Goal: Task Accomplishment & Management: Manage account settings

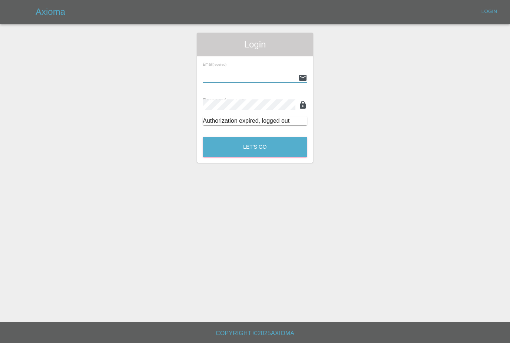
type input "[PERSON_NAME][EMAIL_ADDRESS][PERSON_NAME][DOMAIN_NAME]"
click at [255, 147] on button "Let's Go" at bounding box center [255, 147] width 104 height 20
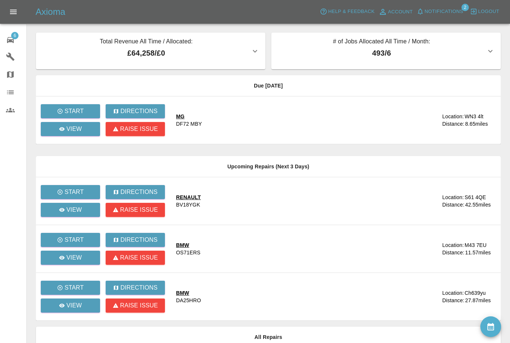
click at [445, 16] on button "Notifications" at bounding box center [440, 11] width 50 height 11
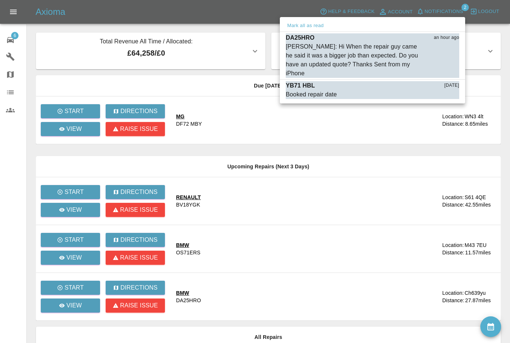
click at [343, 321] on div at bounding box center [255, 171] width 510 height 343
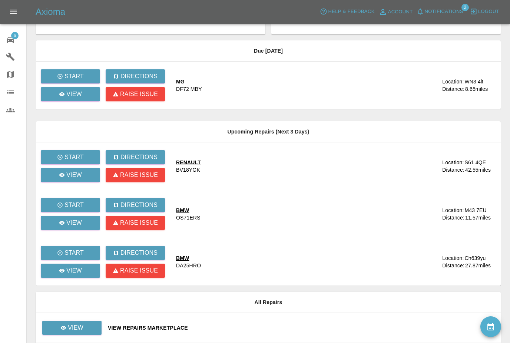
scroll to position [71, 0]
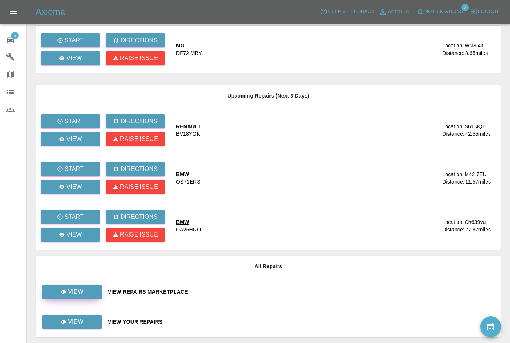
click at [55, 287] on link "View" at bounding box center [71, 292] width 59 height 14
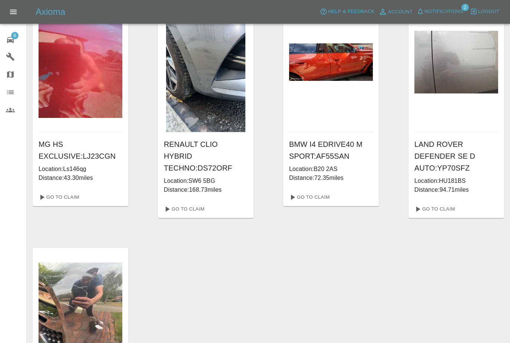
scroll to position [35, 0]
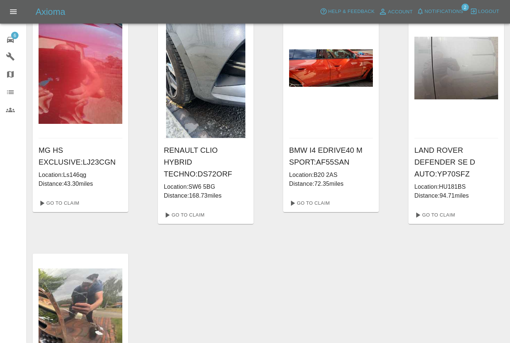
click at [391, 268] on div "MG HS EXCLUSIVE : LJ23CGN Location: Ls146qg Distance: 43.30 miles Go To Claim R…" at bounding box center [268, 239] width 471 height 482
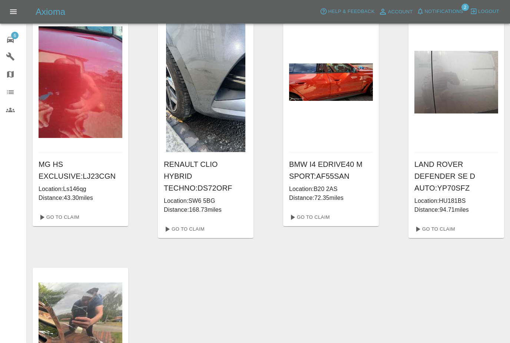
scroll to position [21, 0]
click at [66, 217] on link "Go To Claim" at bounding box center [59, 217] width 46 height 12
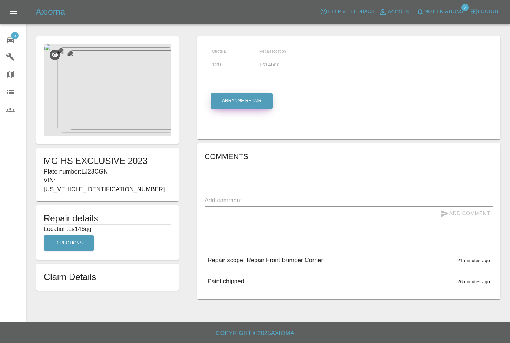
click at [231, 101] on button "Arrange Repair" at bounding box center [241, 100] width 62 height 15
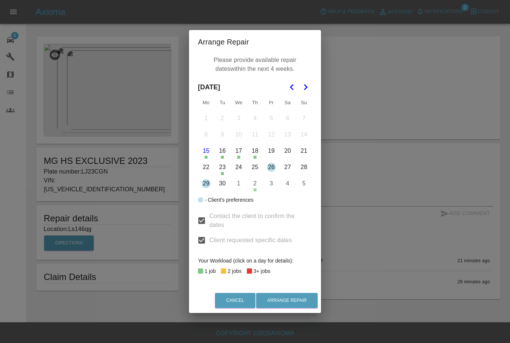
click at [205, 191] on button "29" at bounding box center [206, 184] width 16 height 16
click at [255, 191] on button "2" at bounding box center [255, 184] width 16 height 16
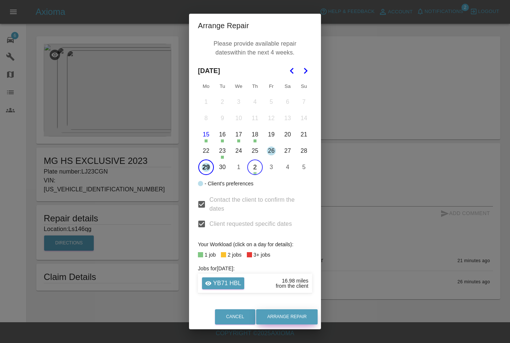
click at [283, 324] on button "Arrange Repair" at bounding box center [286, 316] width 61 height 15
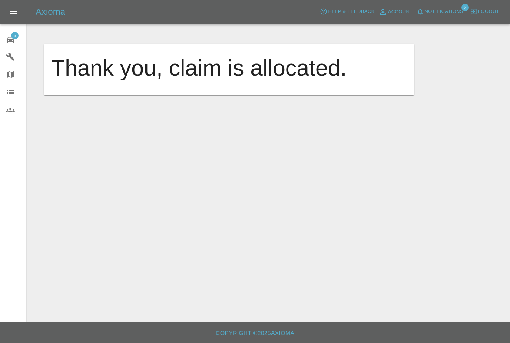
click at [10, 31] on link "6 Repair home" at bounding box center [13, 39] width 26 height 18
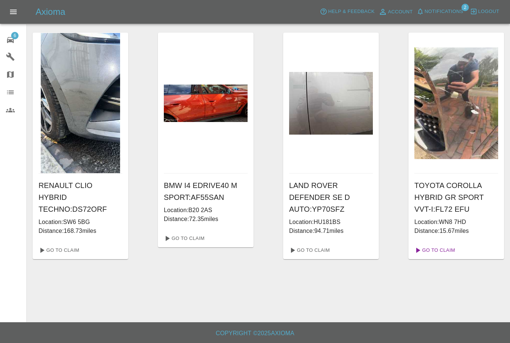
click at [430, 247] on link "Go To Claim" at bounding box center [434, 250] width 46 height 12
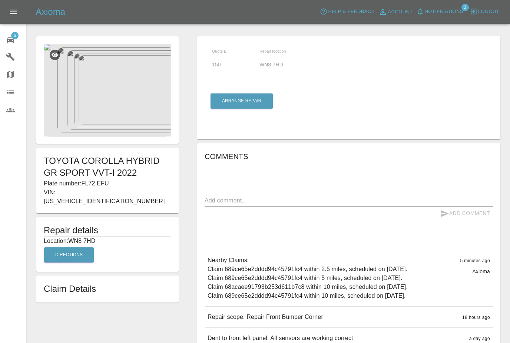
click at [99, 102] on img at bounding box center [107, 90] width 127 height 93
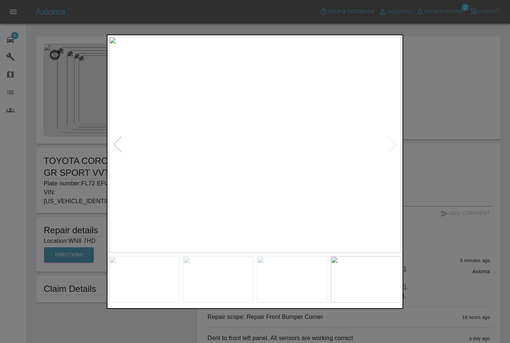
click at [32, 179] on div at bounding box center [255, 171] width 510 height 343
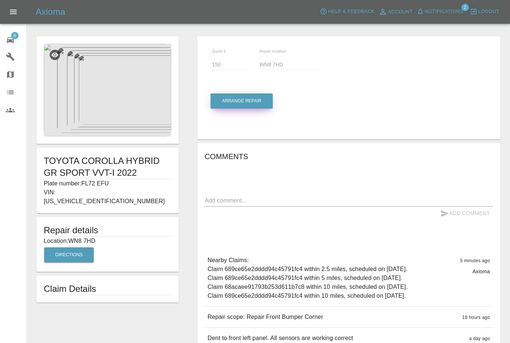
click at [230, 100] on button "Arrange Repair" at bounding box center [241, 100] width 62 height 15
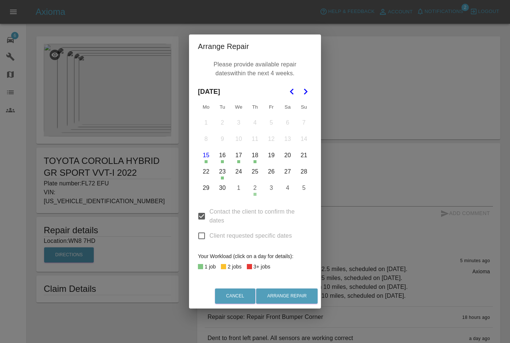
click at [275, 163] on button "19" at bounding box center [271, 155] width 16 height 16
click at [242, 179] on button "24" at bounding box center [239, 172] width 16 height 16
click at [226, 196] on button "30" at bounding box center [223, 188] width 16 height 16
click at [273, 196] on button "3" at bounding box center [271, 188] width 16 height 16
click at [307, 303] on button "Arrange Repair" at bounding box center [286, 295] width 61 height 15
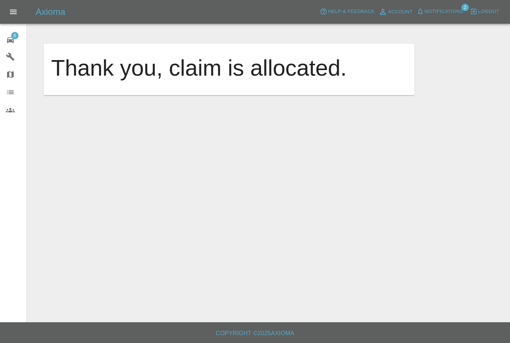
click at [436, 12] on span "Notifications" at bounding box center [444, 11] width 39 height 9
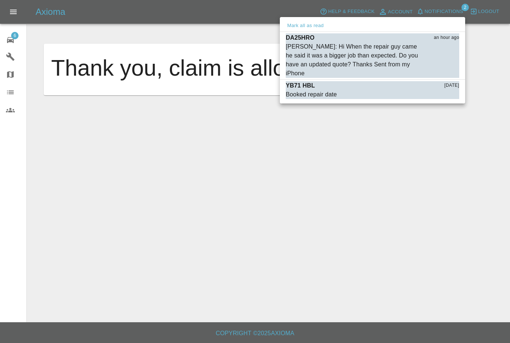
click at [296, 24] on button "Mark all as read" at bounding box center [305, 25] width 39 height 9
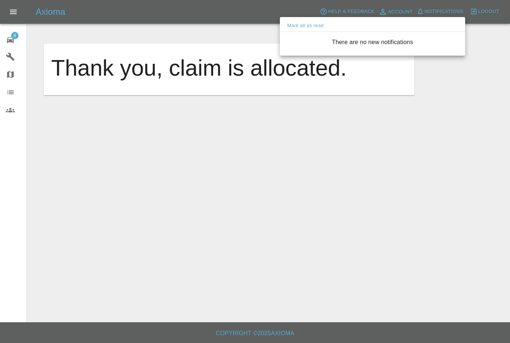
click at [15, 34] on div at bounding box center [255, 171] width 510 height 343
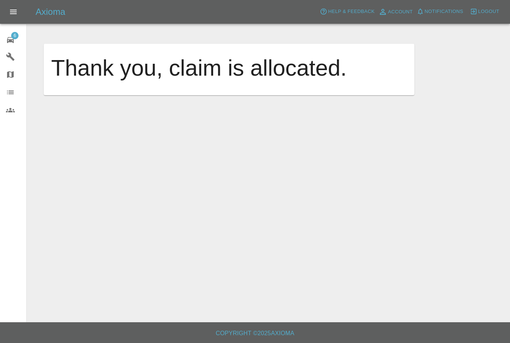
click at [11, 32] on link "6 Repair home" at bounding box center [13, 39] width 26 height 18
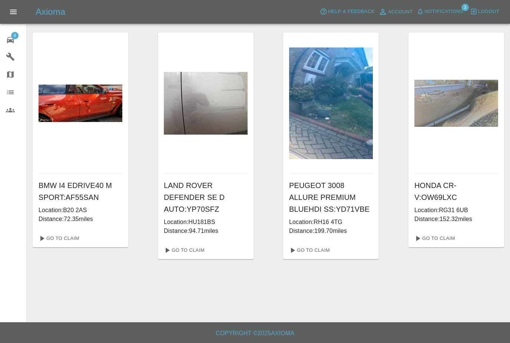
click at [436, 13] on span "Notifications" at bounding box center [444, 11] width 39 height 9
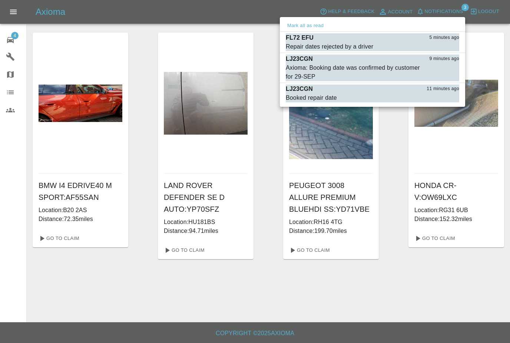
click at [329, 43] on div "Repair dates rejected by a driver" at bounding box center [329, 46] width 87 height 9
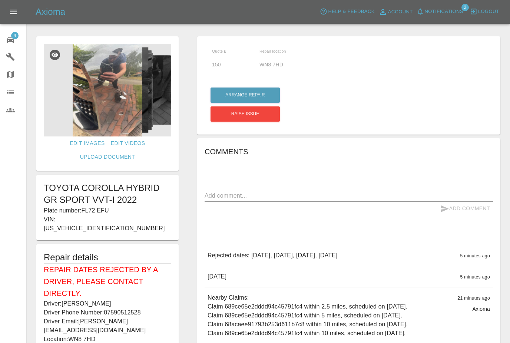
click at [446, 17] on button "Notifications" at bounding box center [440, 11] width 50 height 11
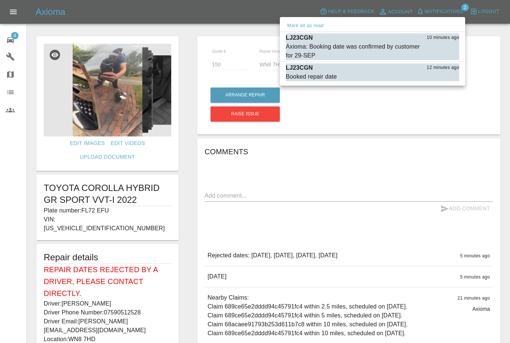
click at [350, 47] on div "Axioma: Booking date was confirmed by customer for 29-SEP" at bounding box center [354, 51] width 136 height 18
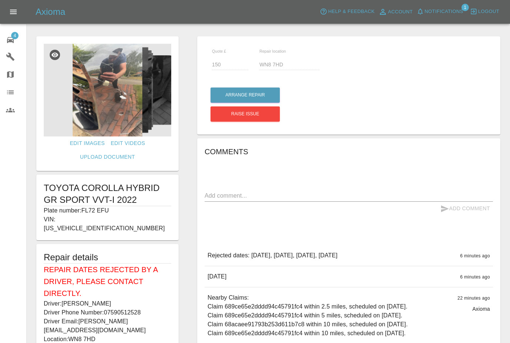
type input "120"
type input "Ls146qg"
